Goal: Register for event/course

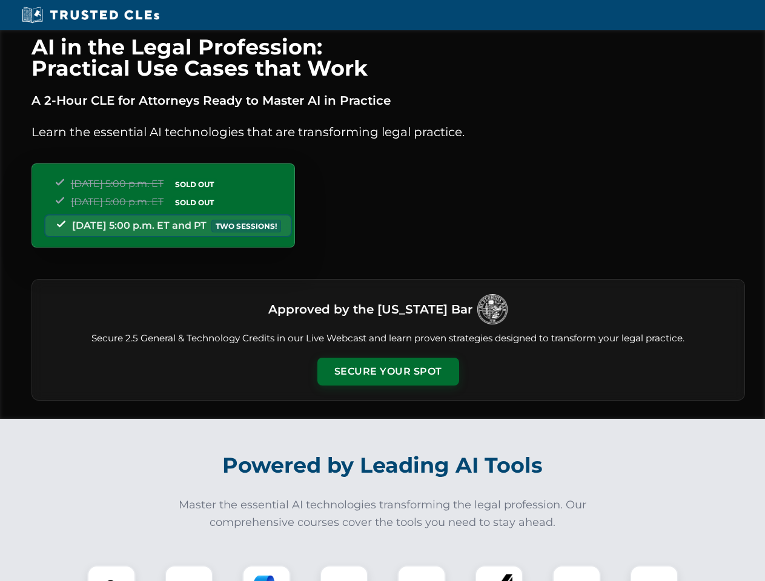
click at [388, 372] on button "Secure Your Spot" at bounding box center [388, 372] width 142 height 28
click at [111, 574] on img at bounding box center [111, 589] width 35 height 35
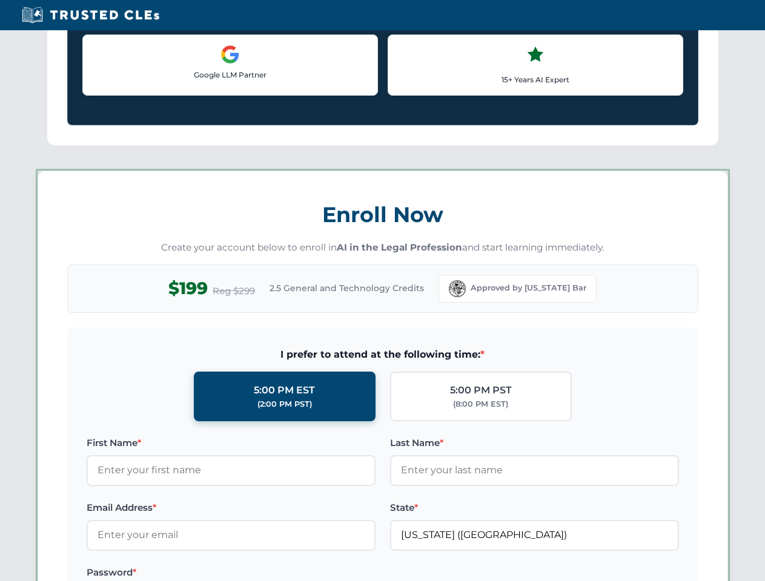
click at [267, 574] on label "Password *" at bounding box center [231, 573] width 289 height 15
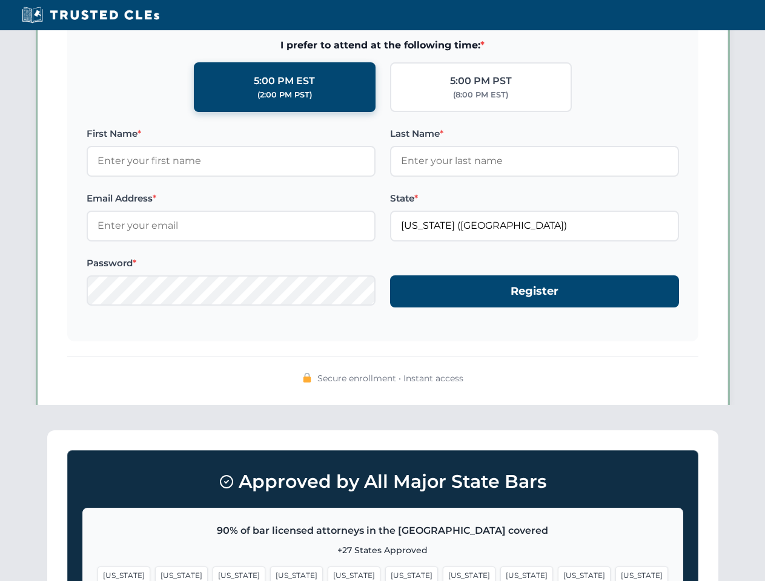
click at [558, 574] on span "[US_STATE]" at bounding box center [584, 576] width 53 height 18
